Goal: Information Seeking & Learning: Learn about a topic

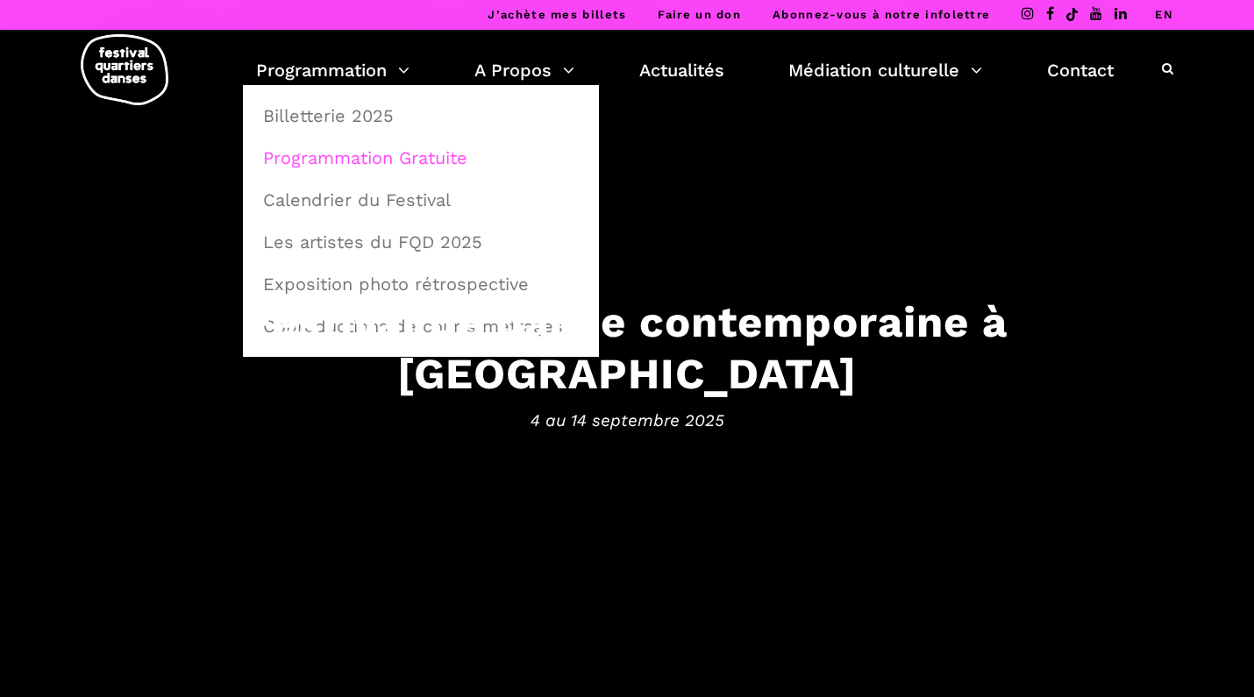
click at [322, 155] on link "Programmation Gratuite" at bounding box center [421, 158] width 337 height 40
click at [330, 152] on link "Programmation Gratuite" at bounding box center [421, 158] width 337 height 40
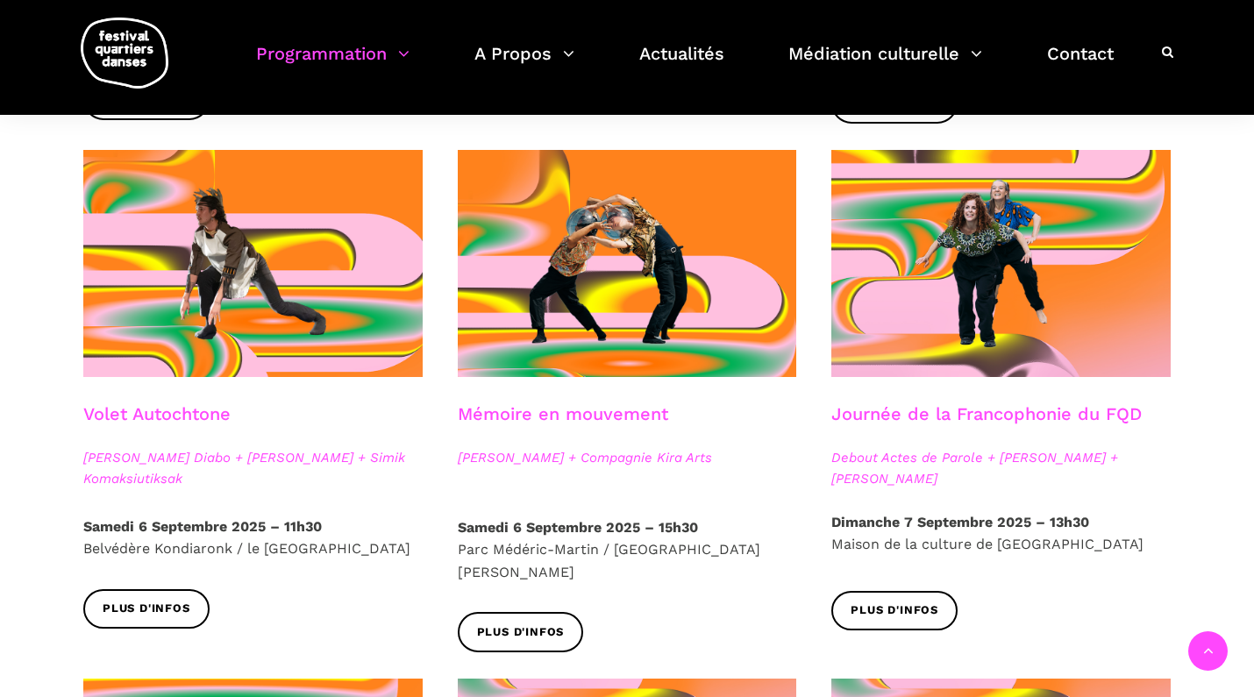
scroll to position [907, 0]
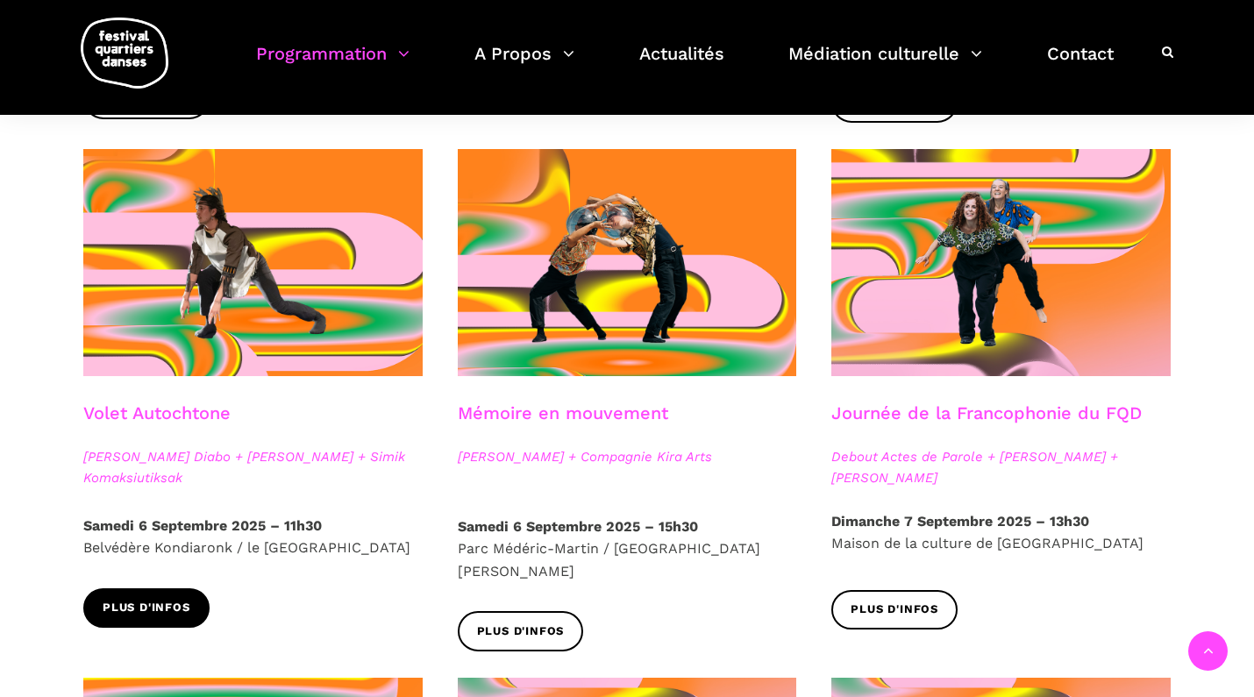
click at [167, 600] on span "Plus d'infos" at bounding box center [147, 608] width 88 height 18
click at [134, 599] on span "Plus d'infos" at bounding box center [147, 608] width 88 height 18
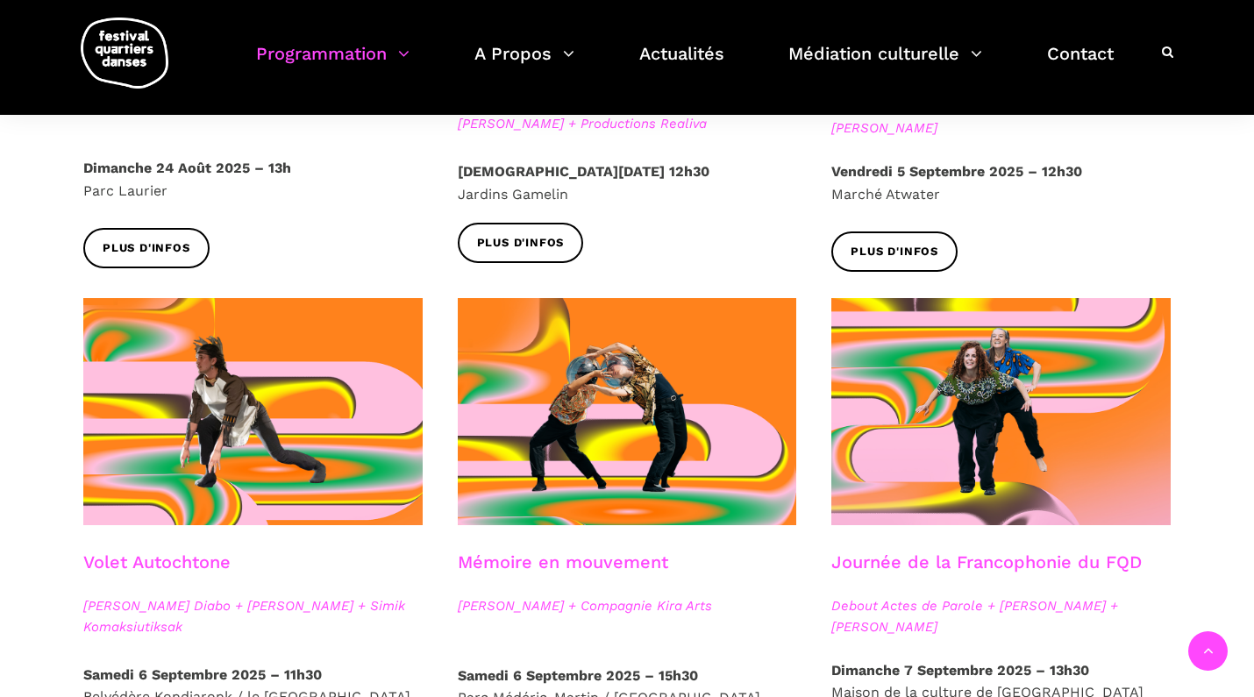
scroll to position [759, 0]
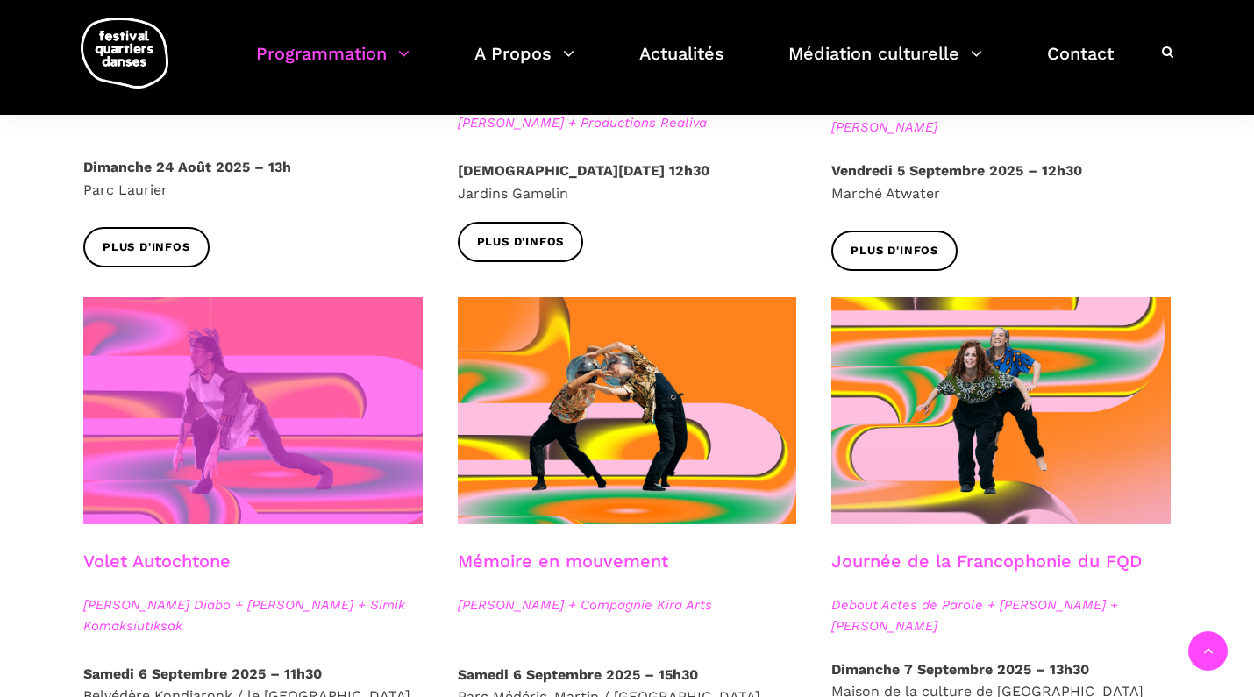
click at [194, 414] on span at bounding box center [252, 410] width 339 height 227
click at [194, 423] on span at bounding box center [252, 410] width 339 height 227
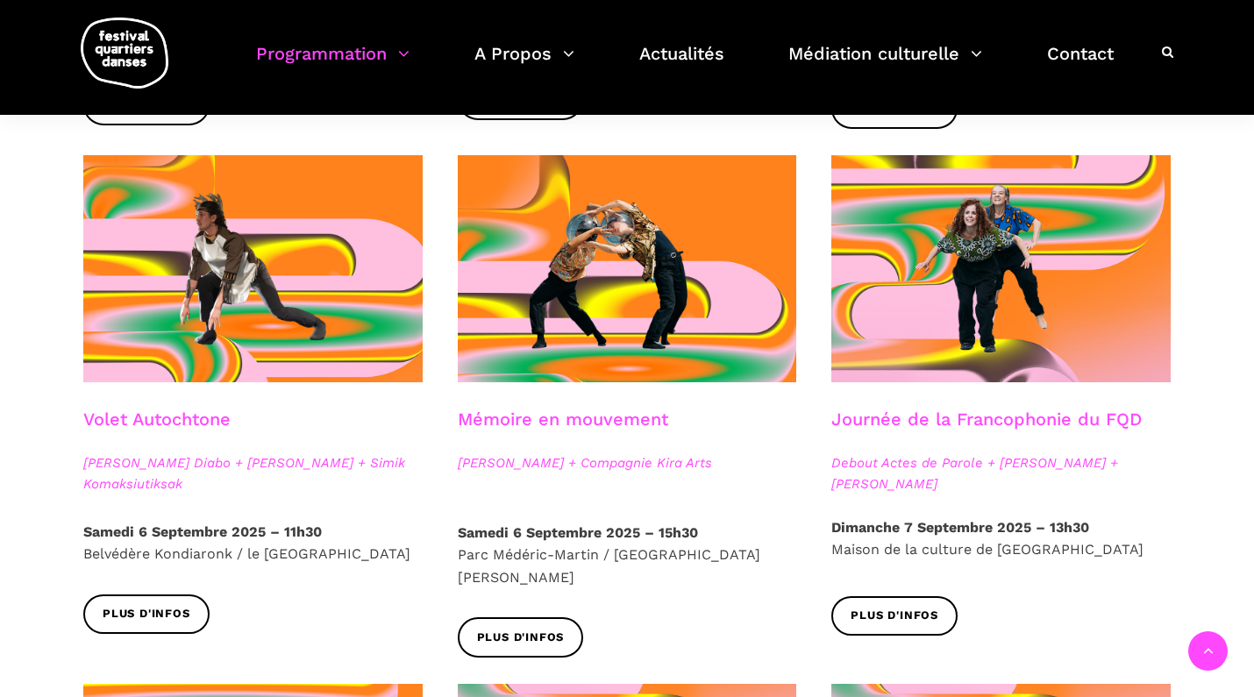
scroll to position [905, 0]
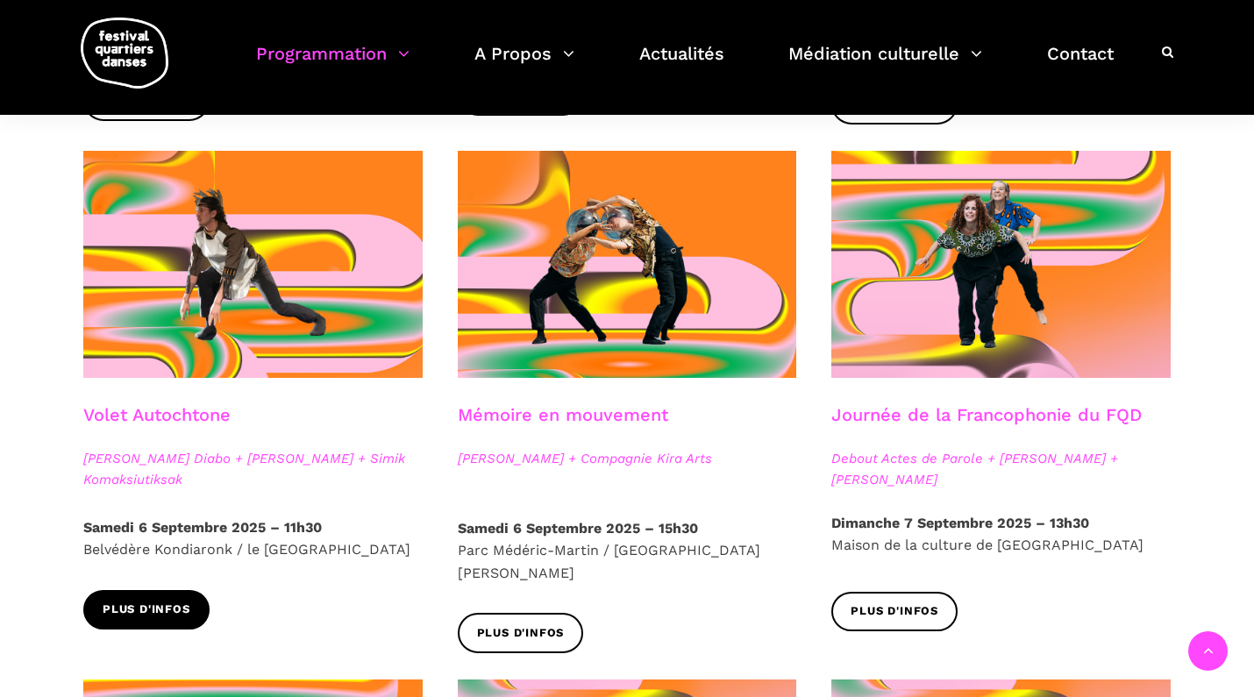
click at [146, 607] on span "Plus d'infos" at bounding box center [147, 610] width 88 height 18
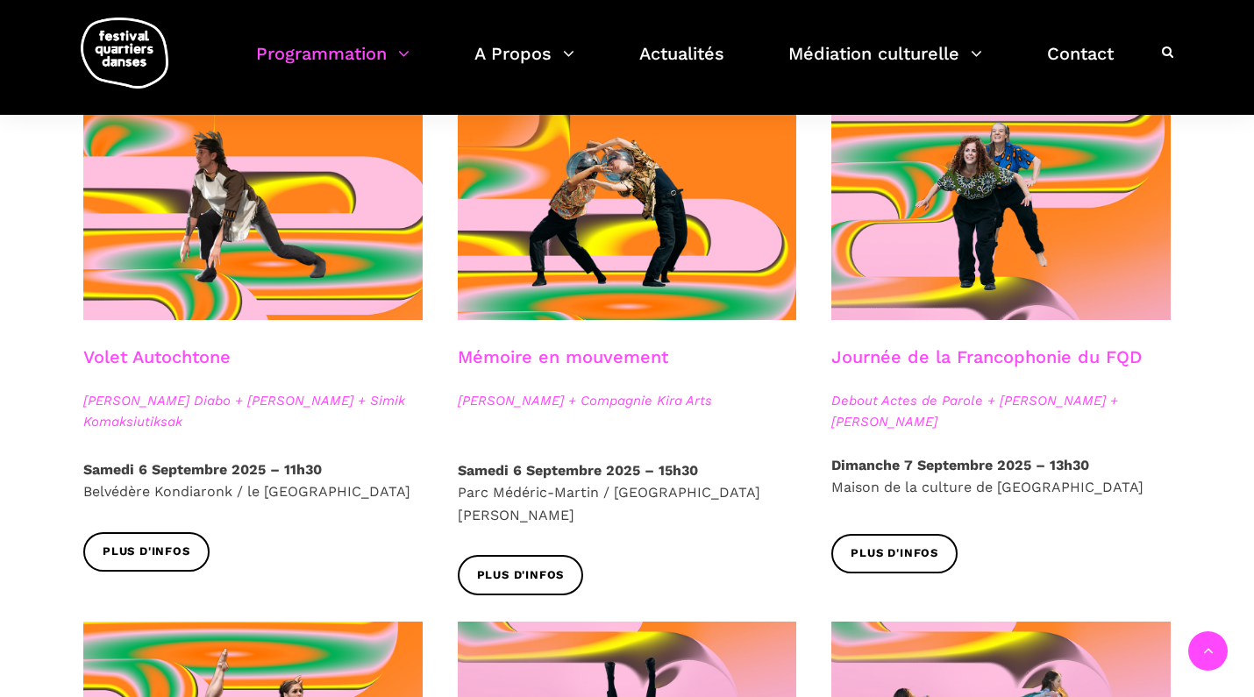
scroll to position [948, 0]
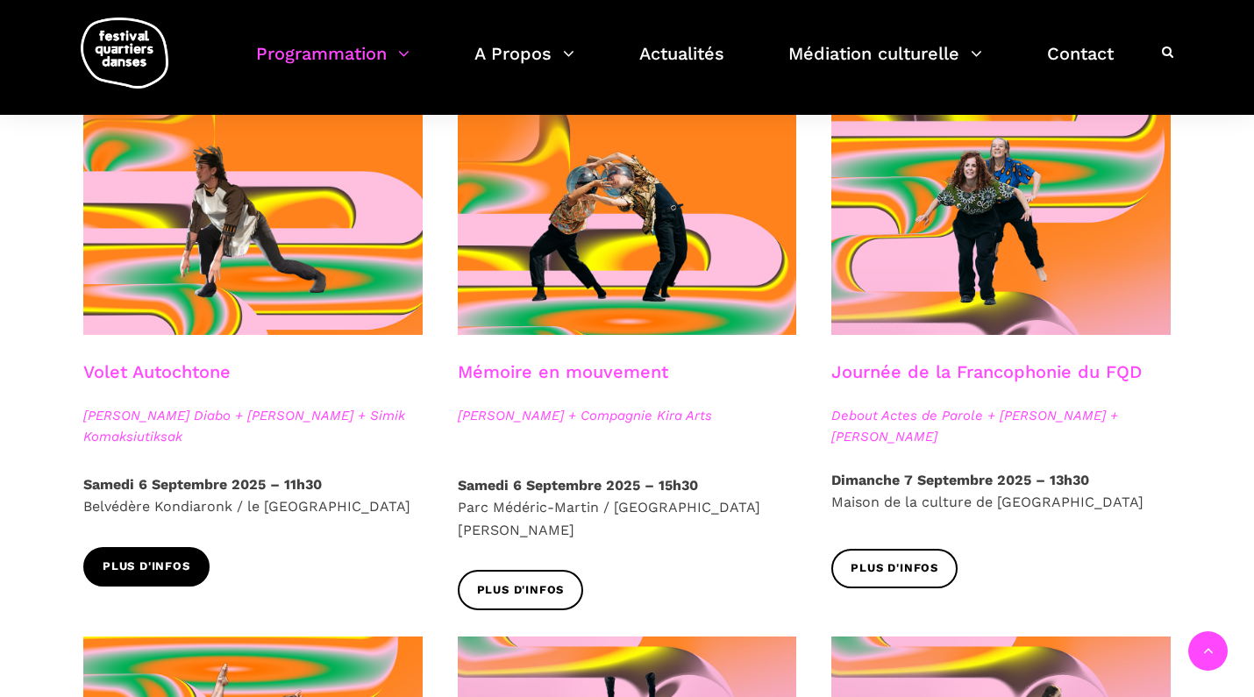
click at [138, 561] on span "Plus d'infos" at bounding box center [147, 567] width 88 height 18
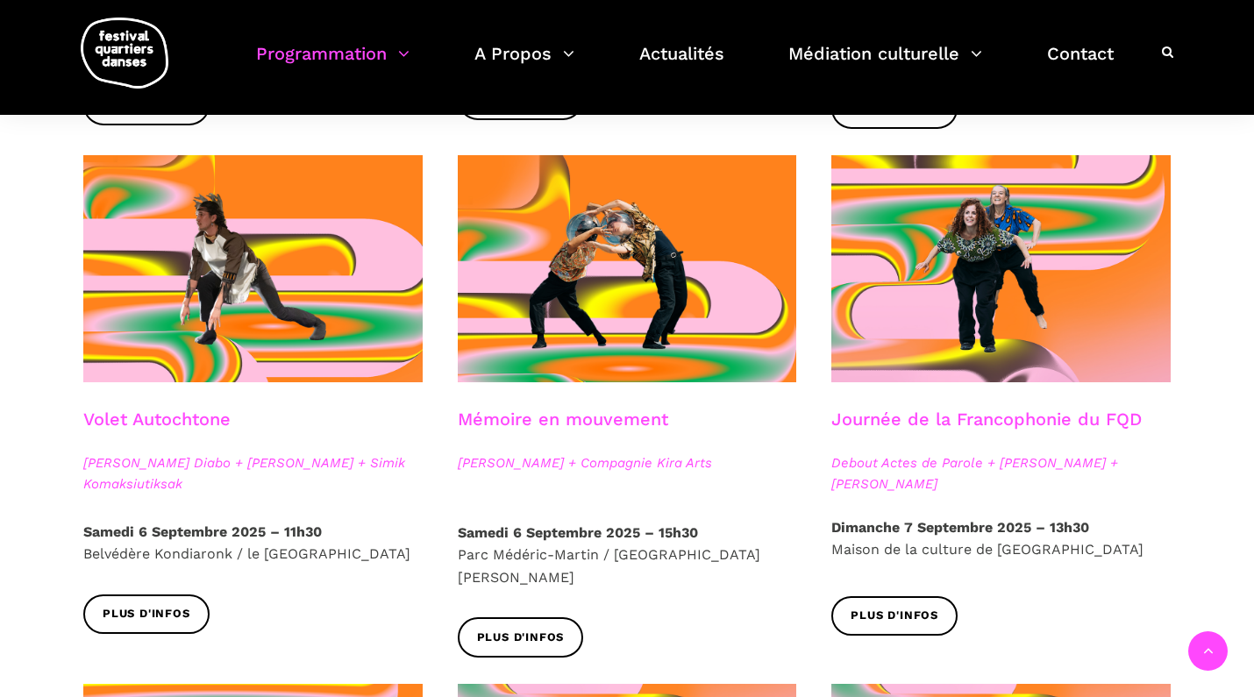
scroll to position [887, 0]
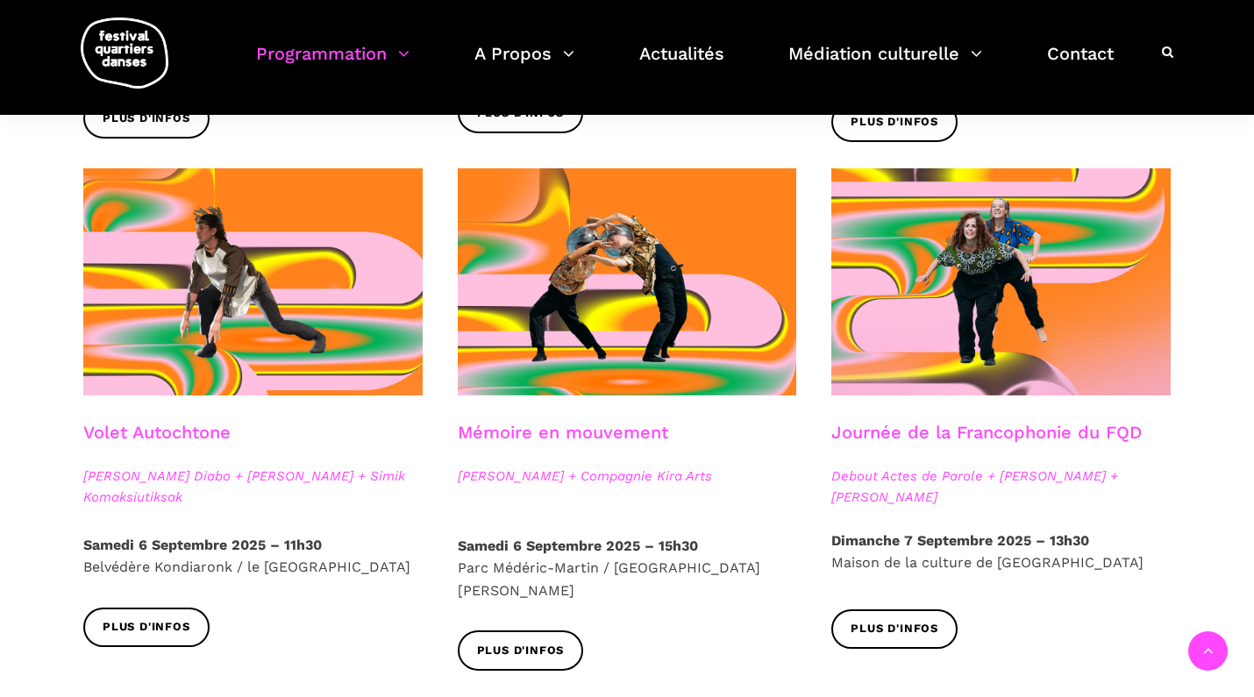
click at [199, 423] on link "Volet Autochtone" at bounding box center [156, 432] width 147 height 21
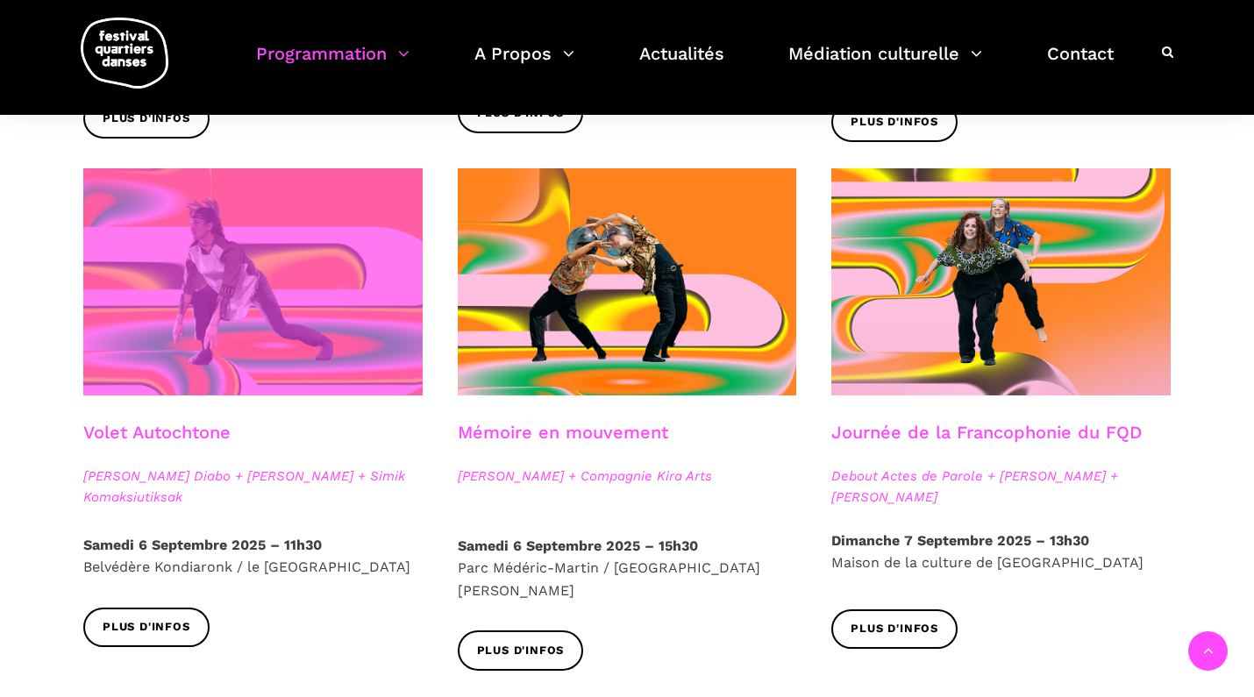
click at [249, 281] on span at bounding box center [252, 281] width 339 height 227
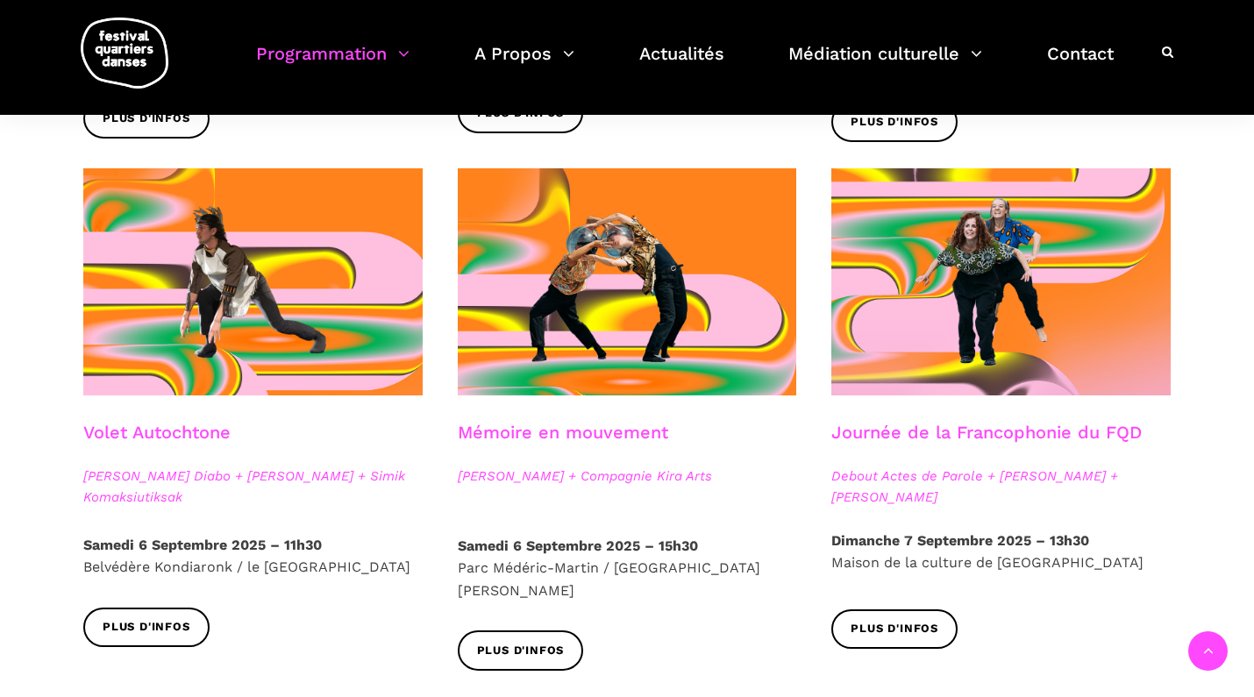
click at [224, 551] on strong "Samedi 6 Septembre 2025 – 11h30" at bounding box center [202, 545] width 239 height 17
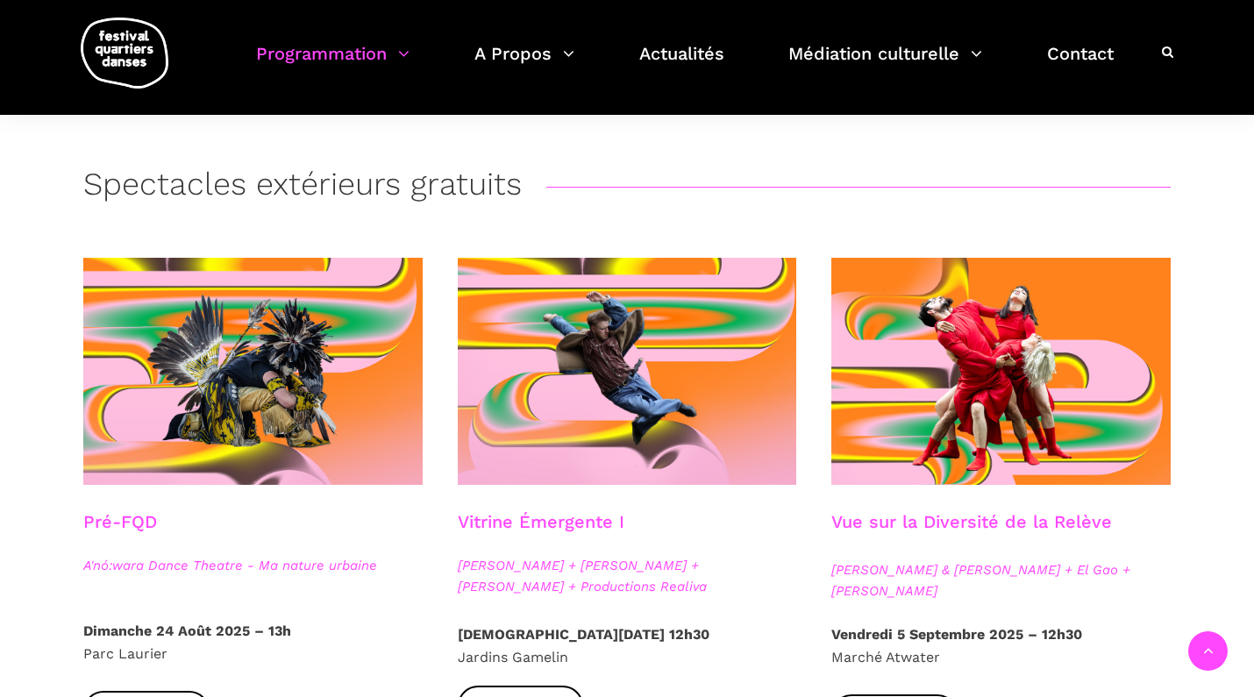
scroll to position [290, 0]
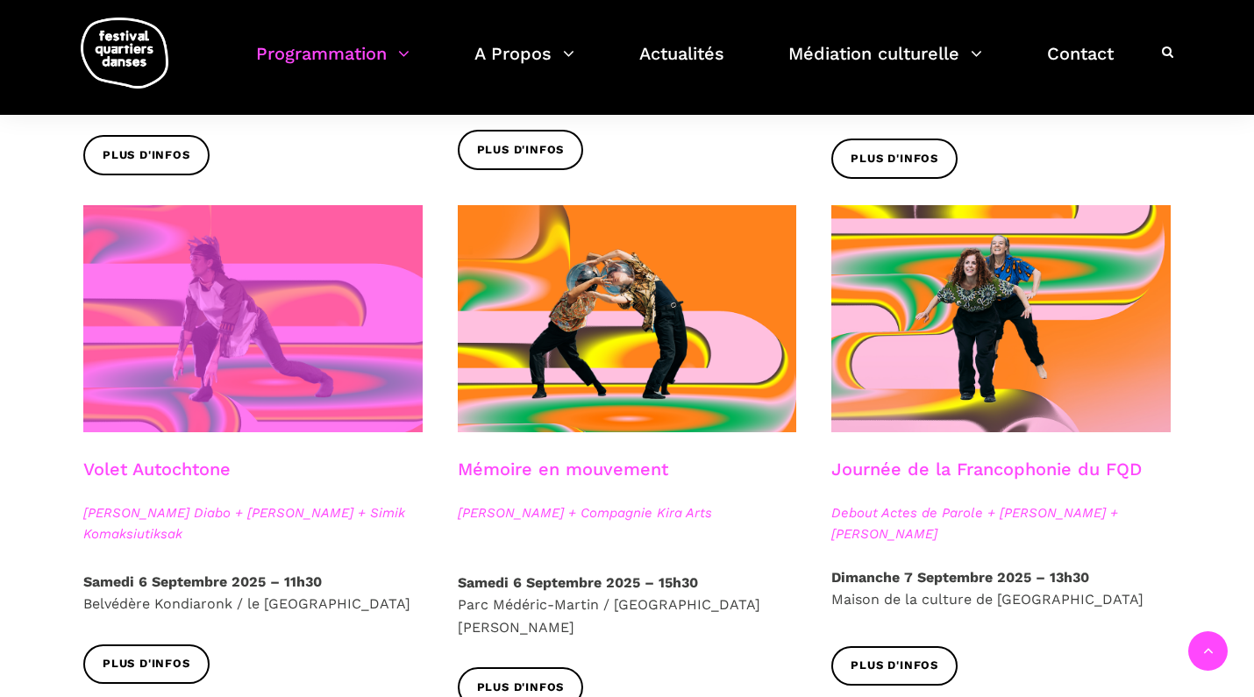
scroll to position [925, 0]
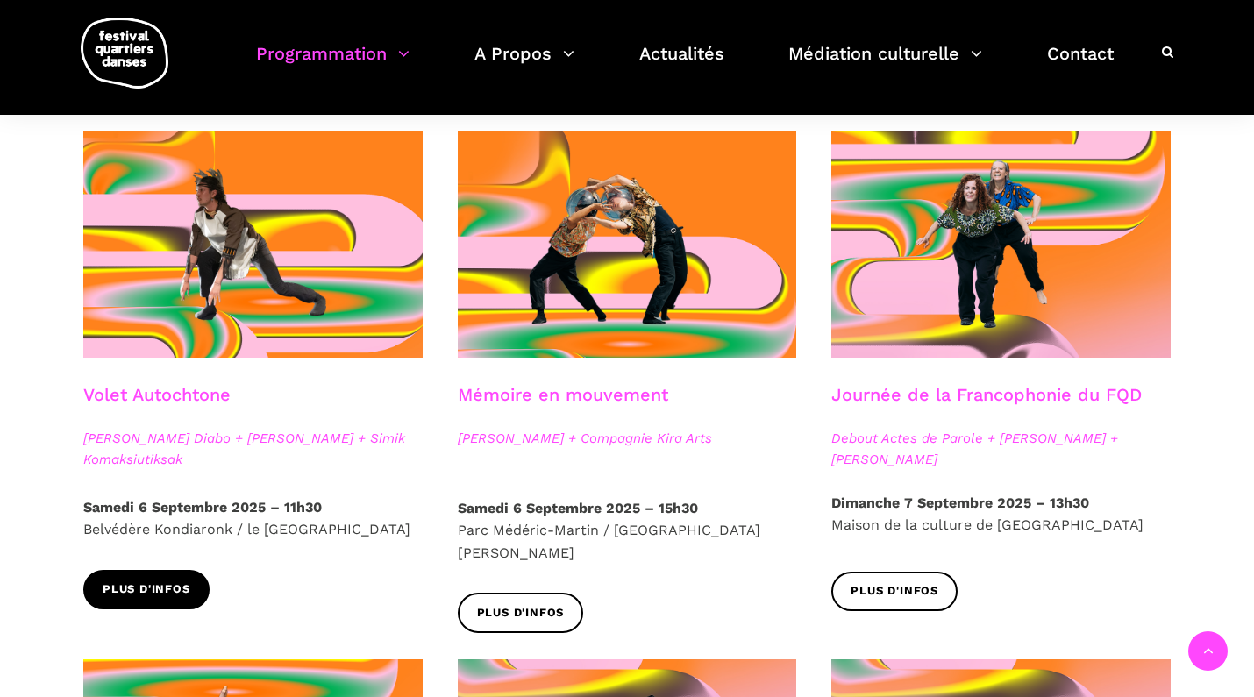
click at [175, 581] on span "Plus d'infos" at bounding box center [147, 590] width 88 height 18
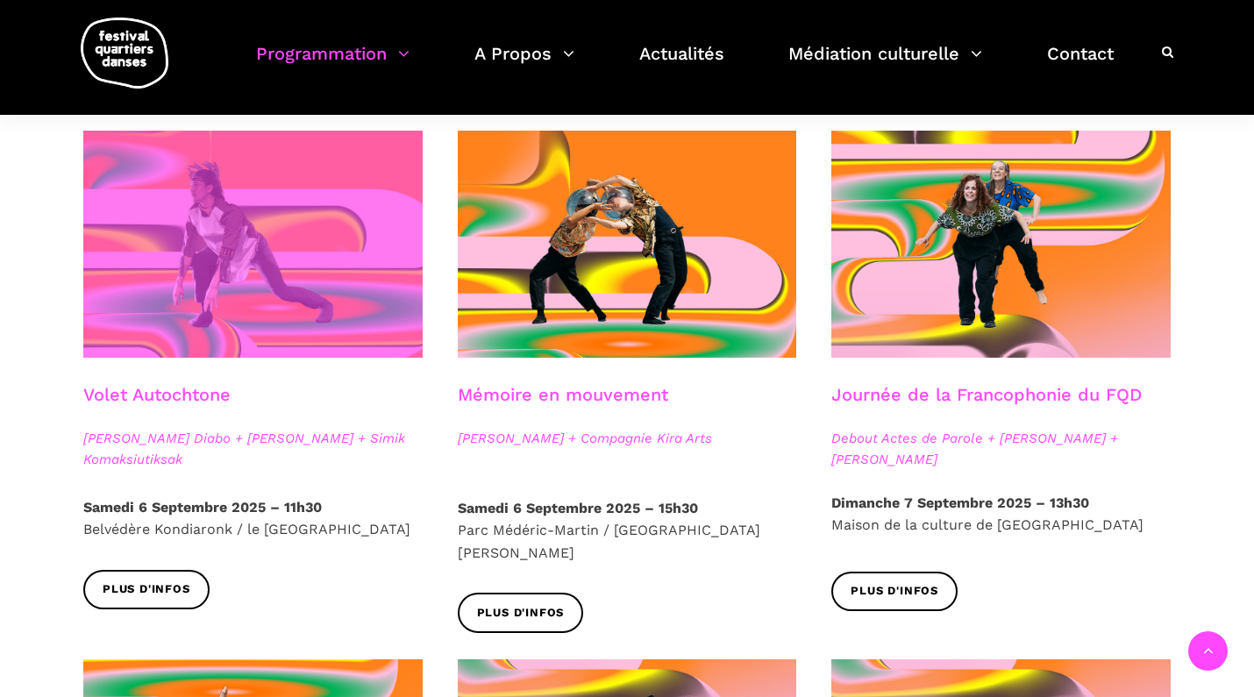
click at [260, 267] on span at bounding box center [252, 244] width 339 height 227
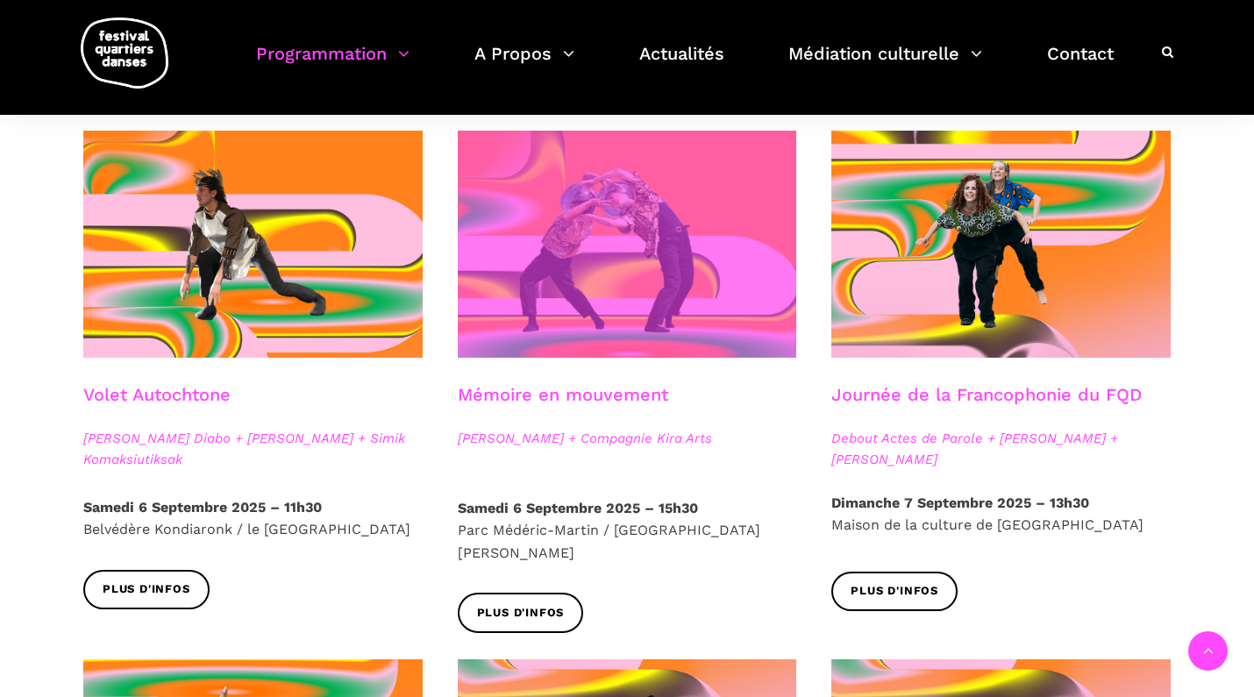
click at [621, 276] on span at bounding box center [627, 244] width 339 height 227
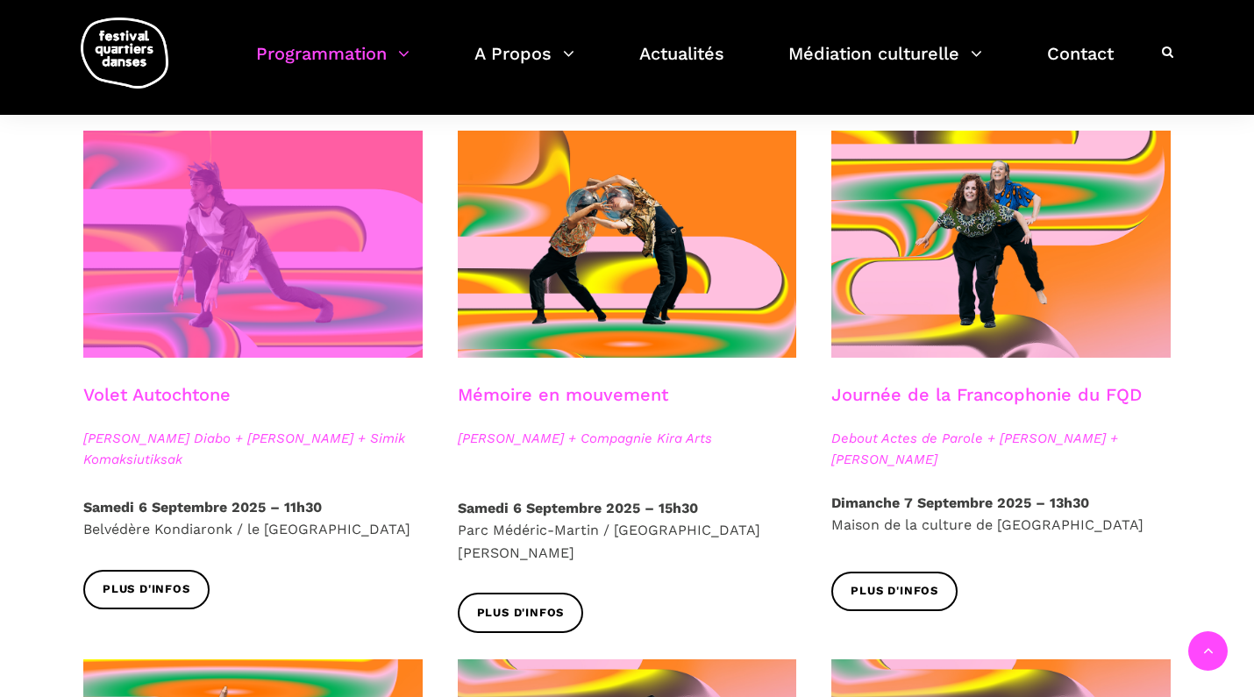
click at [269, 261] on span at bounding box center [252, 244] width 339 height 227
